Goal: Find specific page/section: Find specific page/section

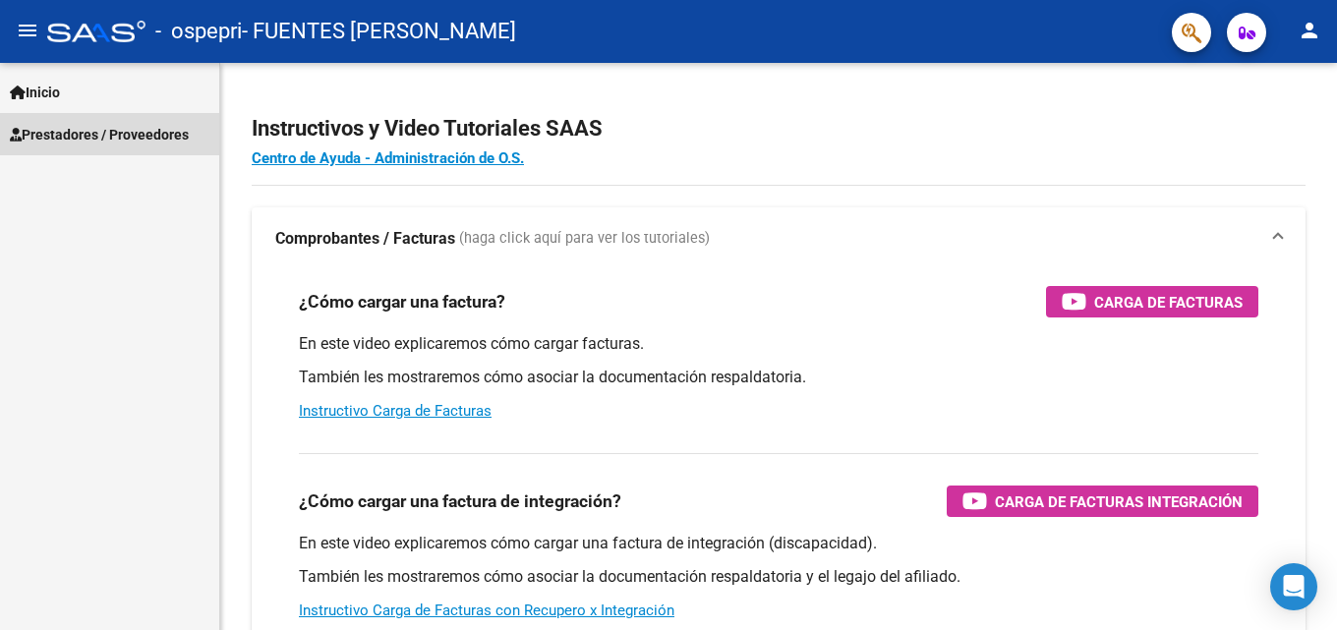
click at [151, 134] on span "Prestadores / Proveedores" at bounding box center [99, 135] width 179 height 22
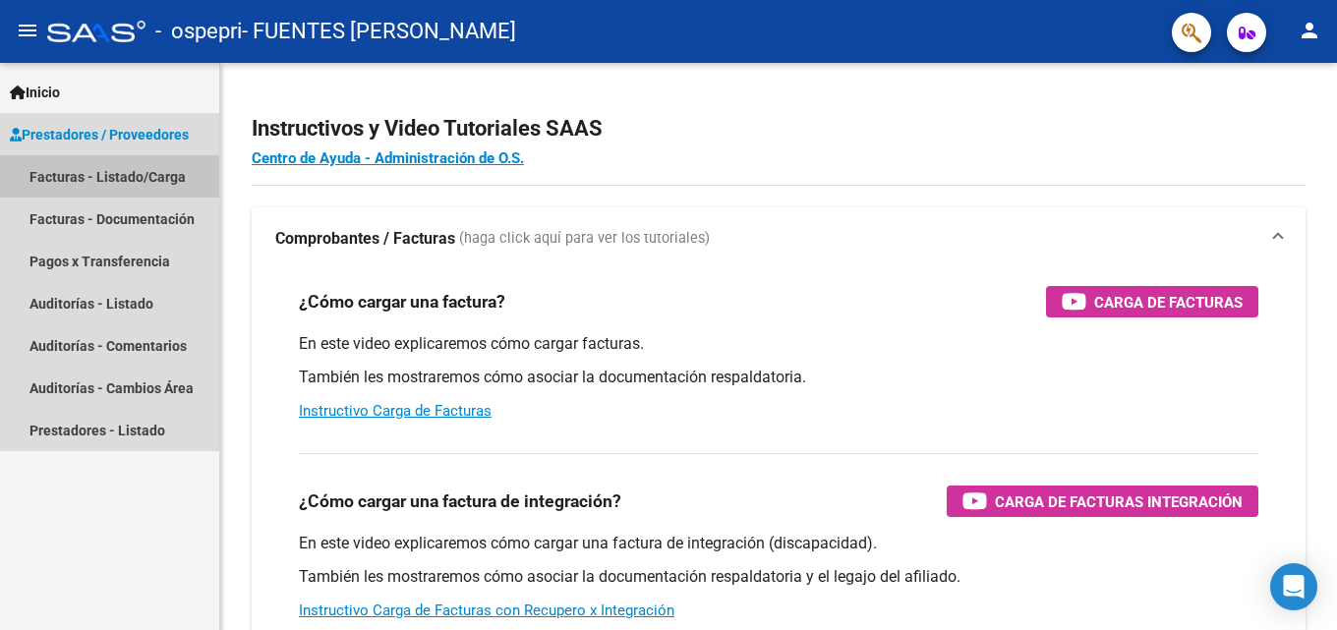
click at [140, 178] on link "Facturas - Listado/Carga" at bounding box center [109, 176] width 219 height 42
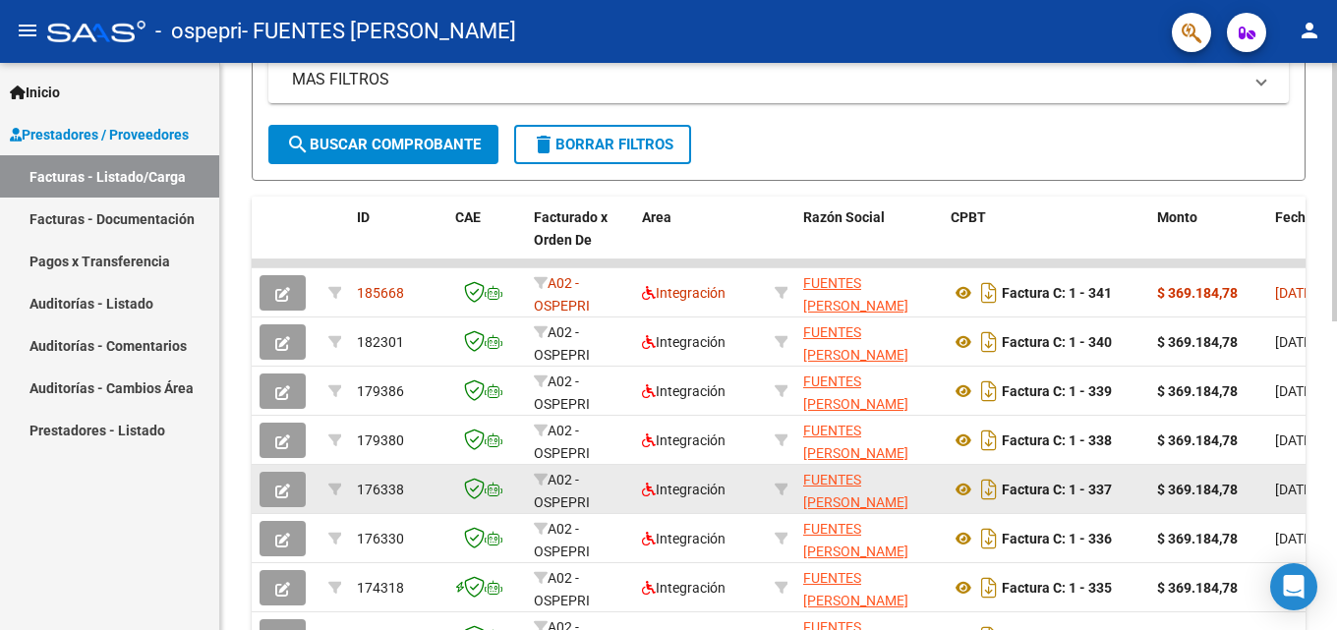
scroll to position [393, 0]
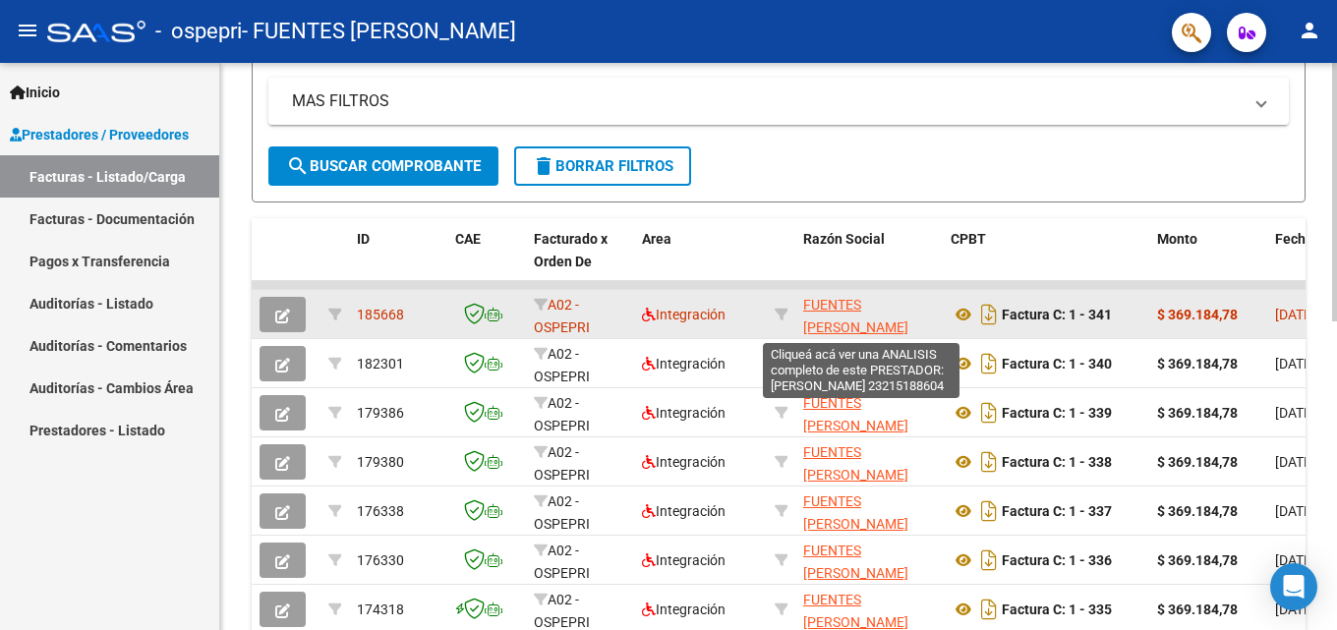
click at [866, 298] on span "FUENTES [PERSON_NAME]" at bounding box center [855, 316] width 105 height 38
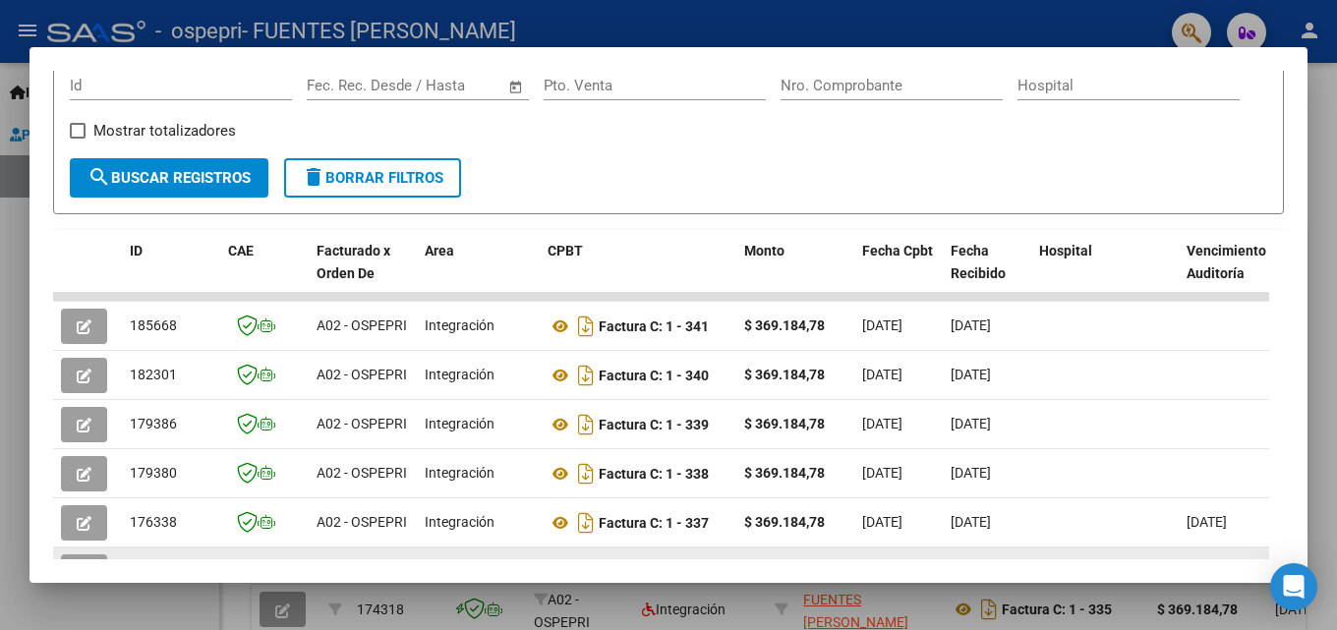
scroll to position [267, 0]
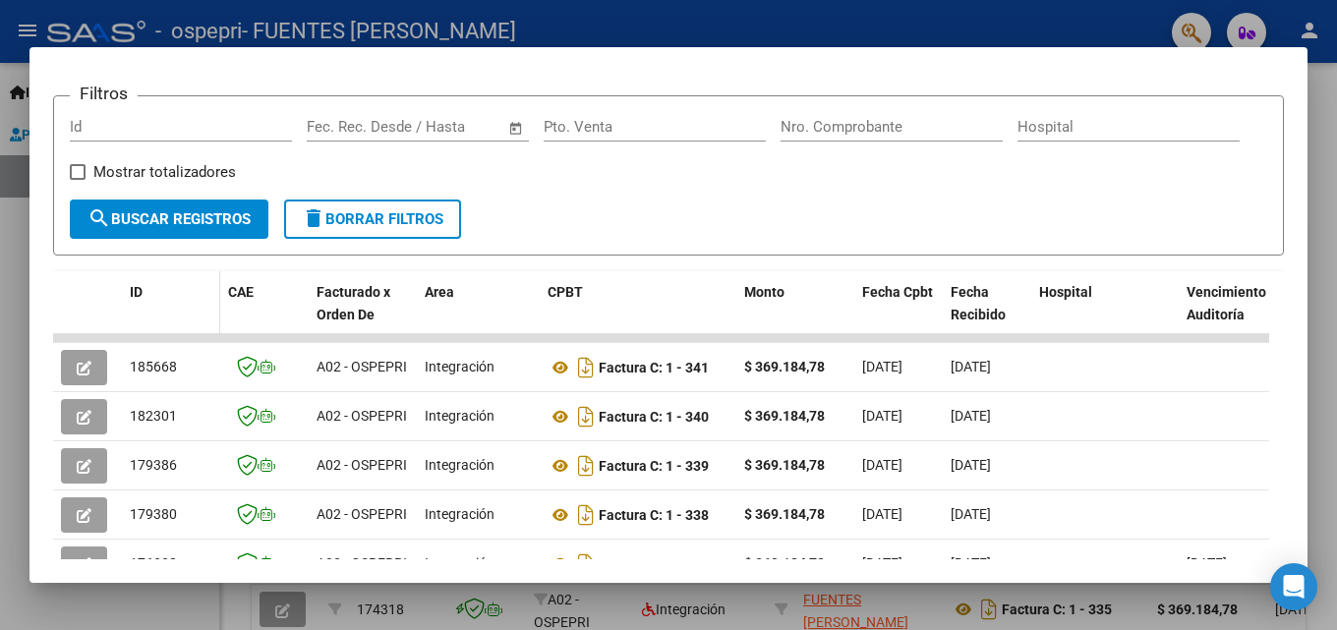
click at [190, 329] on datatable-header-cell "ID" at bounding box center [171, 314] width 98 height 87
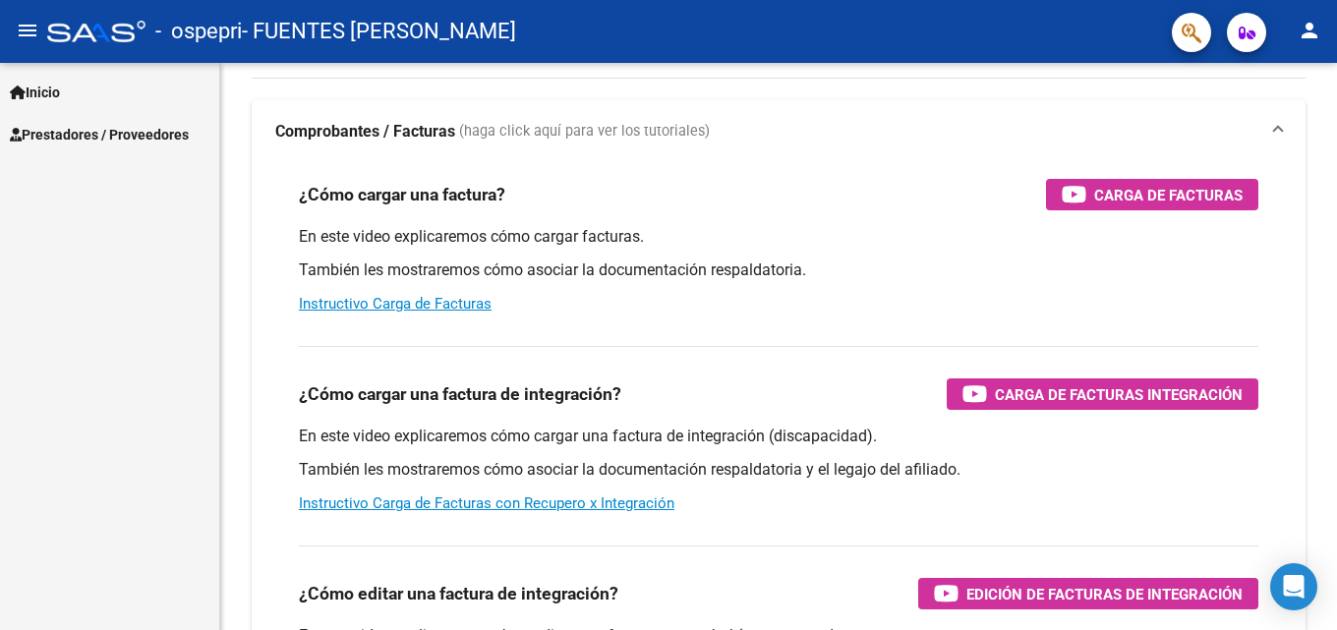
scroll to position [98, 0]
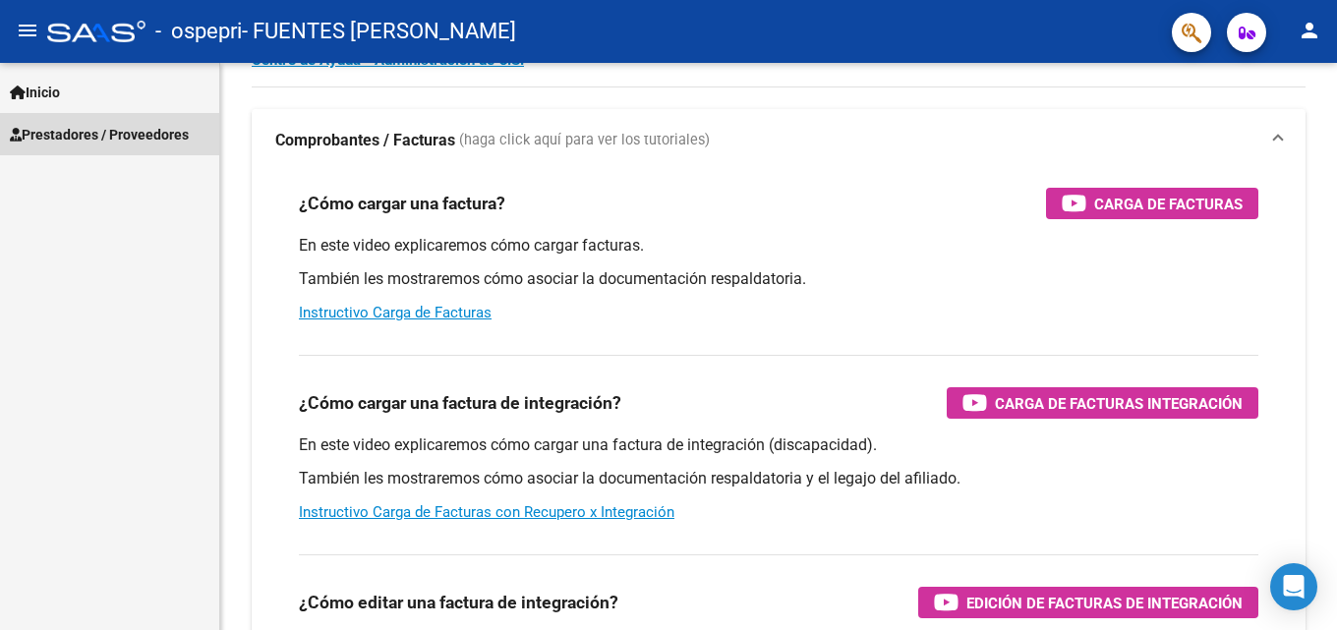
click at [143, 134] on span "Prestadores / Proveedores" at bounding box center [99, 135] width 179 height 22
click at [89, 132] on span "Prestadores / Proveedores" at bounding box center [99, 135] width 179 height 22
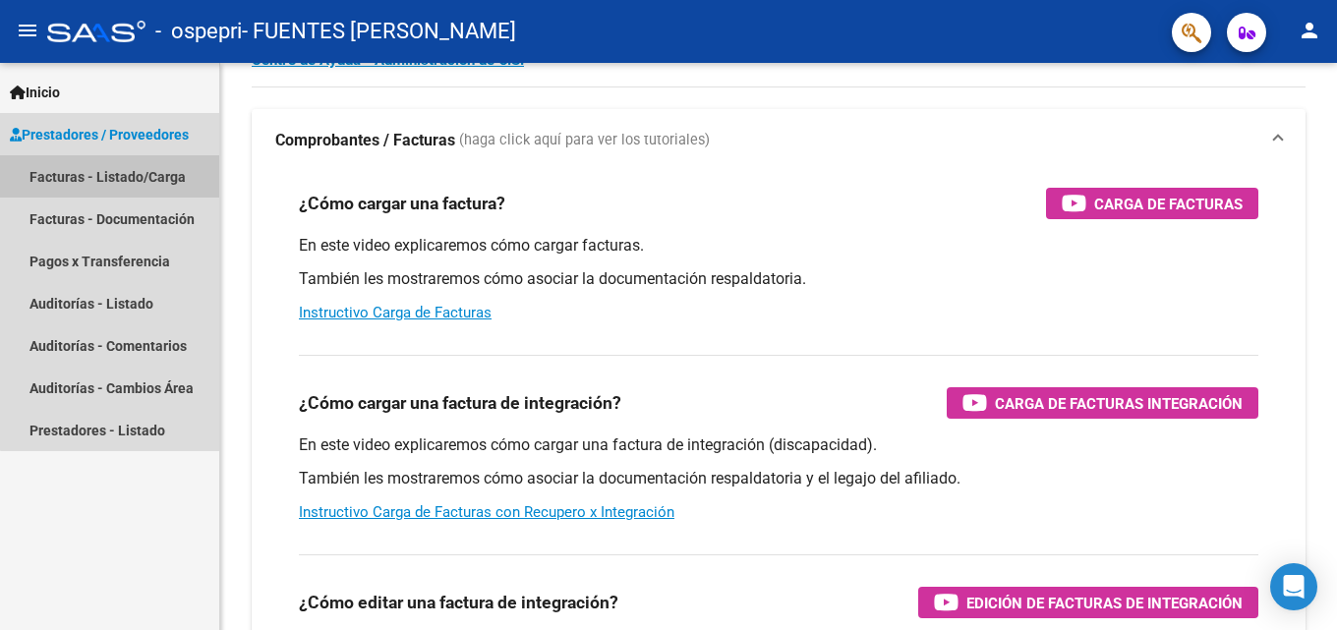
click at [167, 175] on link "Facturas - Listado/Carga" at bounding box center [109, 176] width 219 height 42
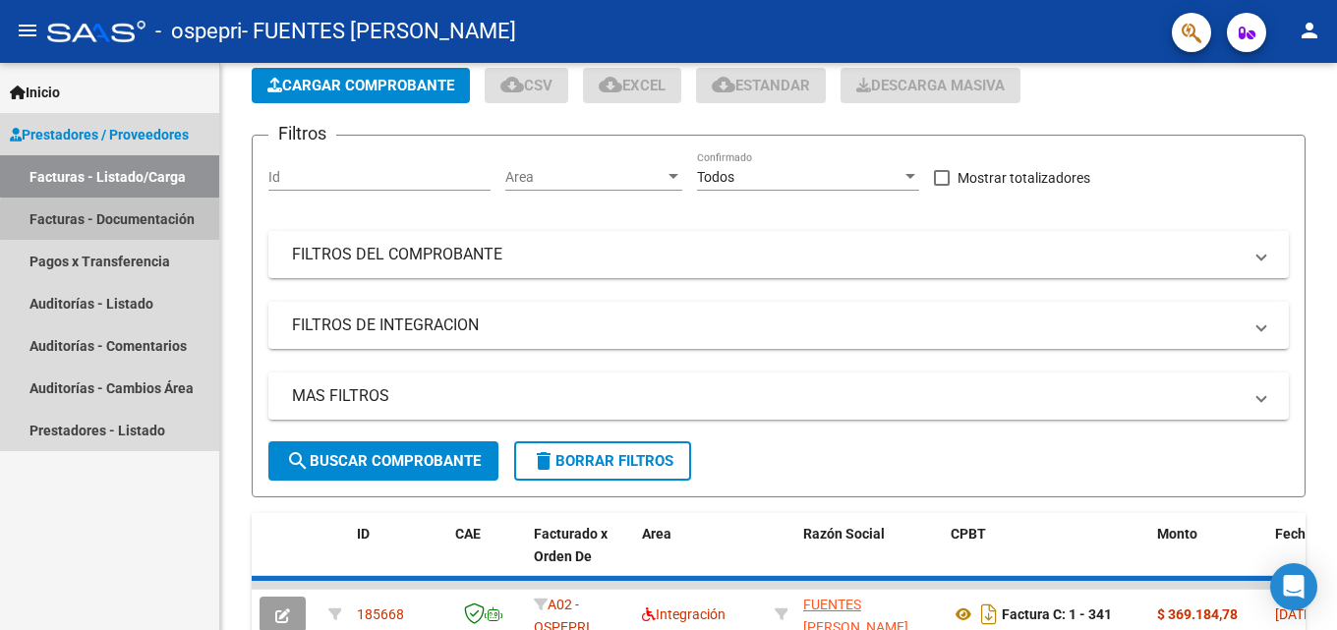
click at [175, 220] on link "Facturas - Documentación" at bounding box center [109, 219] width 219 height 42
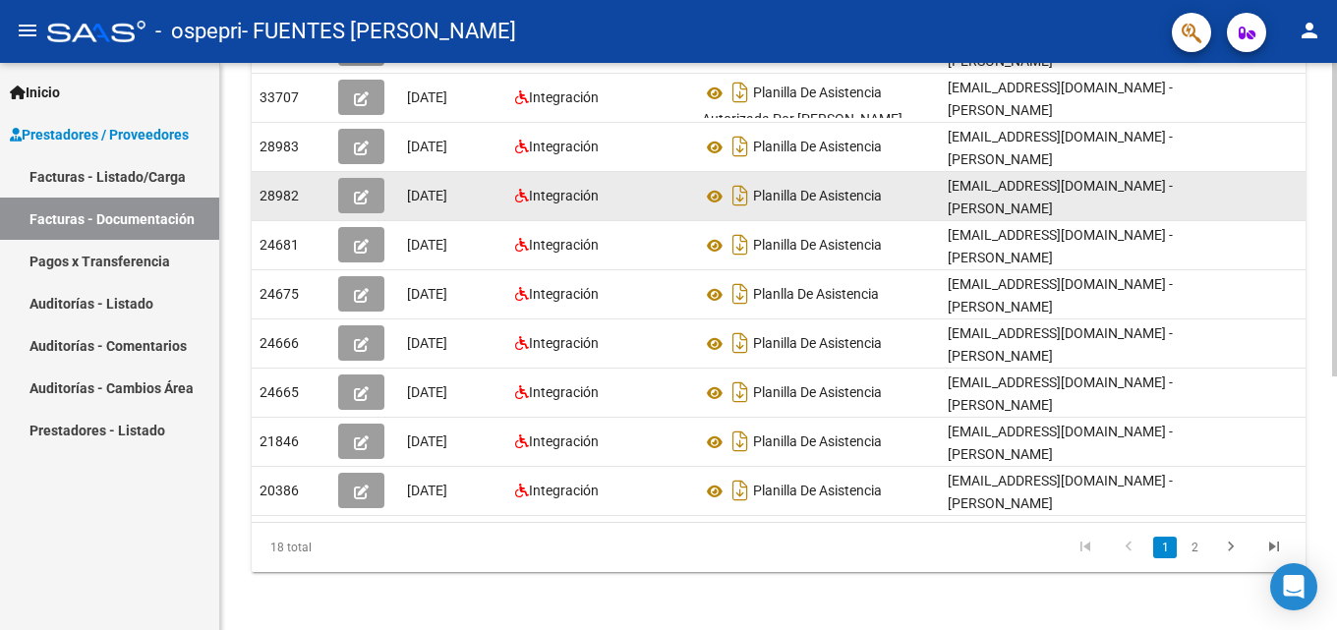
scroll to position [458, 0]
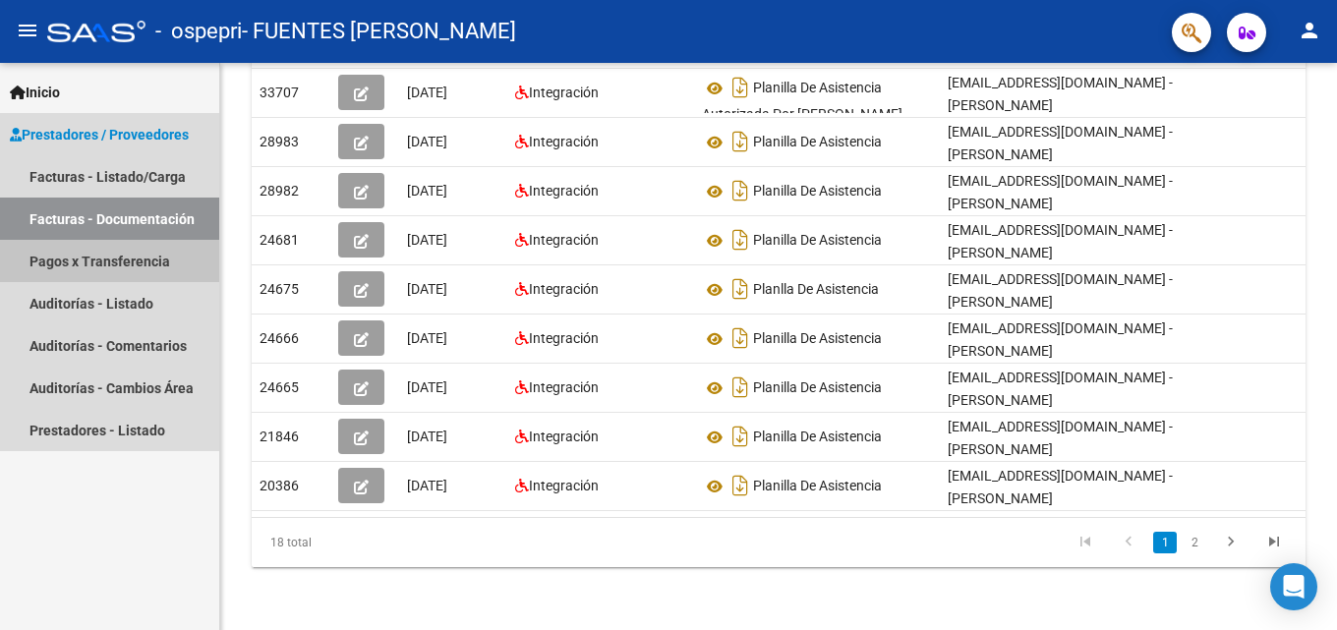
click at [149, 262] on link "Pagos x Transferencia" at bounding box center [109, 261] width 219 height 42
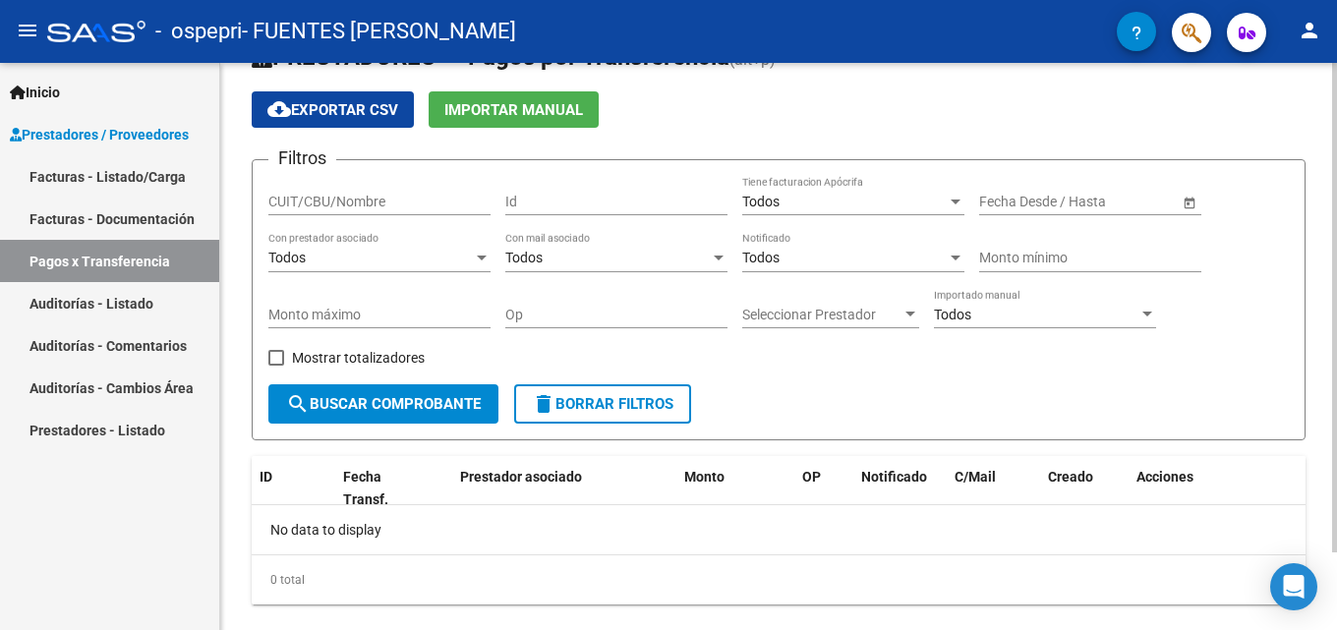
scroll to position [90, 0]
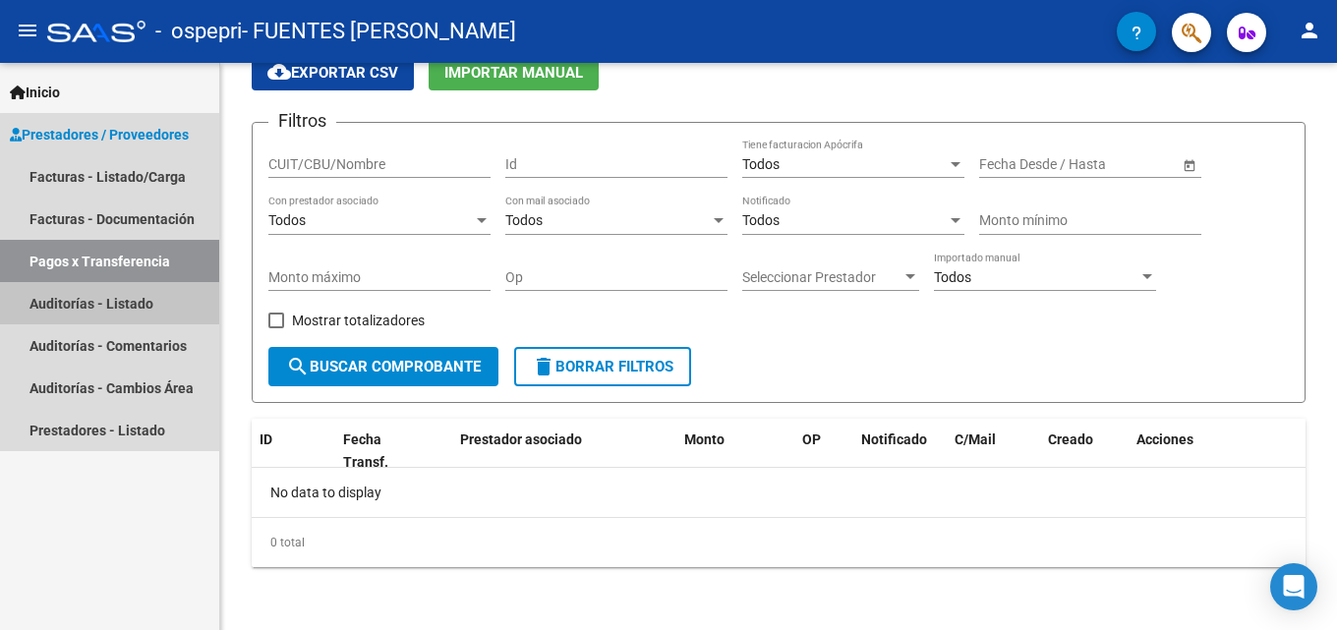
click at [134, 298] on link "Auditorías - Listado" at bounding box center [109, 303] width 219 height 42
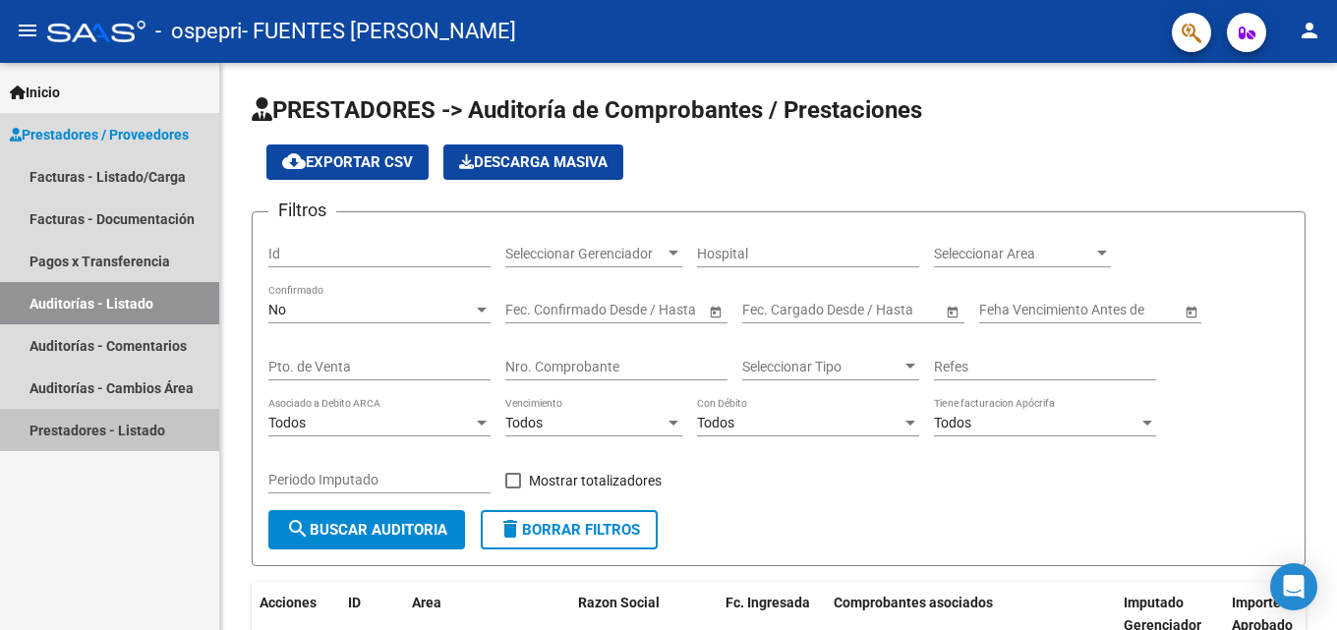
click at [145, 424] on link "Prestadores - Listado" at bounding box center [109, 430] width 219 height 42
